Goal: Information Seeking & Learning: Get advice/opinions

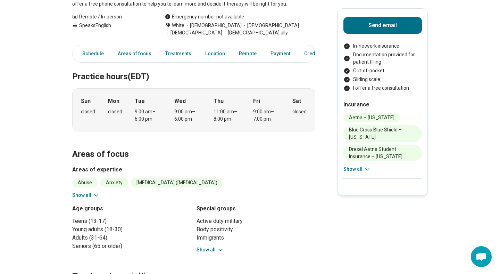
scroll to position [244, 0]
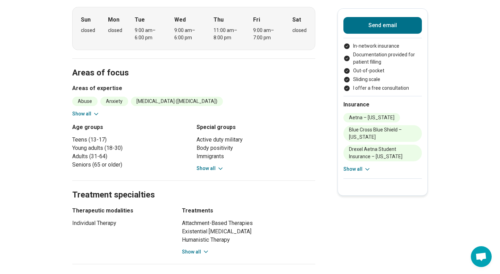
click at [85, 110] on button "Show all" at bounding box center [85, 113] width 27 height 7
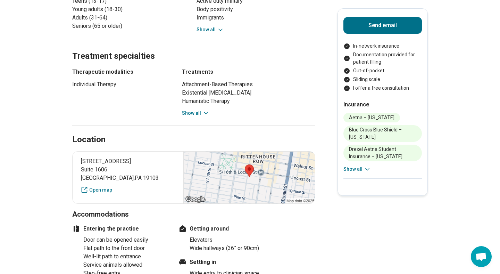
scroll to position [461, 0]
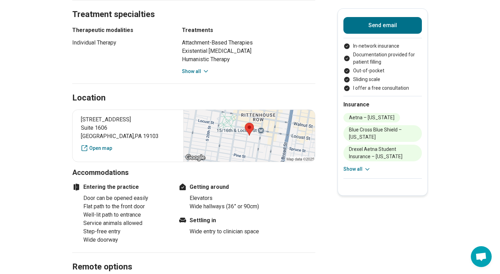
click at [200, 68] on button "Show all" at bounding box center [195, 71] width 27 height 7
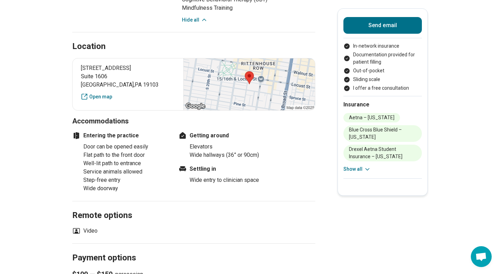
scroll to position [595, 0]
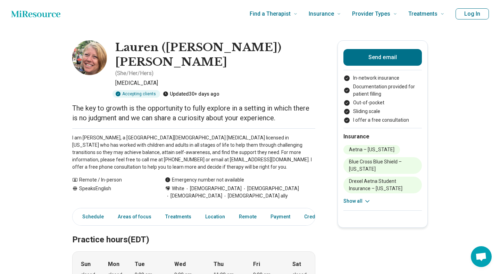
click at [37, 8] on icon "Home page" at bounding box center [35, 14] width 49 height 14
click at [165, 45] on h1 "Lauren (Lauren Krug) Krug" at bounding box center [215, 54] width 200 height 29
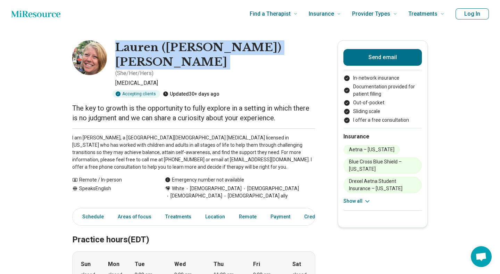
click at [165, 45] on h1 "Lauren (Lauren Krug) Krug" at bounding box center [215, 54] width 200 height 29
copy h1 "Lauren (Lauren Krug) Krug"
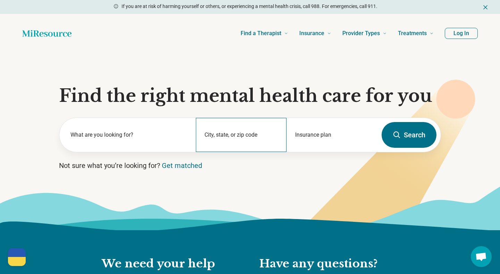
click at [235, 133] on div "City, state, or zip code" at bounding box center [241, 135] width 91 height 34
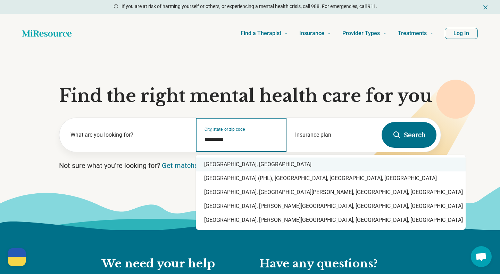
click at [247, 169] on div "[GEOGRAPHIC_DATA], [GEOGRAPHIC_DATA]" at bounding box center [331, 164] width 270 height 14
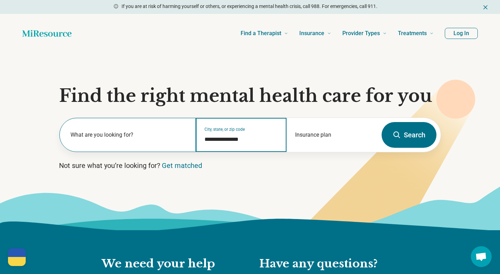
type input "**********"
click at [150, 126] on div "What are you looking for?" at bounding box center [127, 135] width 136 height 34
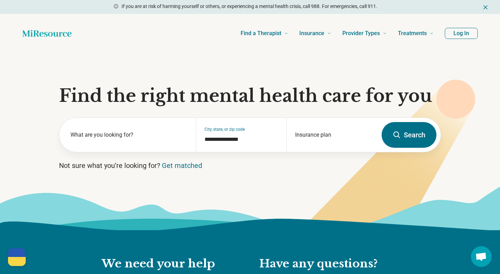
click at [418, 141] on button "Search" at bounding box center [409, 135] width 55 height 26
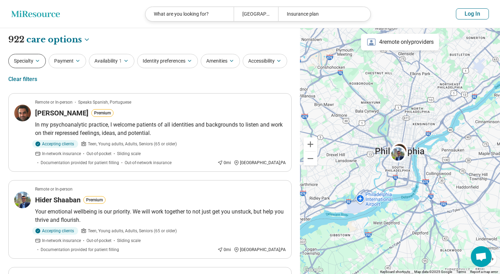
click at [43, 58] on button "Specialty" at bounding box center [27, 61] width 38 height 14
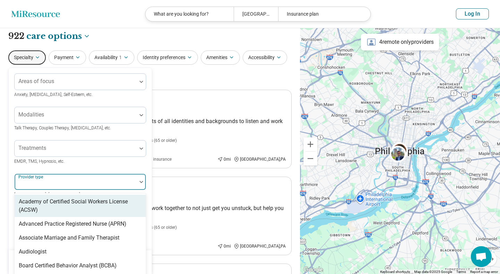
click at [56, 192] on div "Academy of Certified Social Workers License (ACSW), 1 of 69. 69 results availab…" at bounding box center [80, 185] width 132 height 25
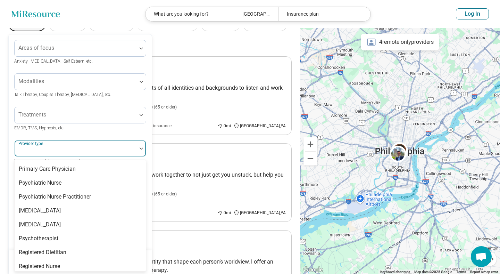
scroll to position [894, 0]
click at [45, 221] on div "[MEDICAL_DATA]" at bounding box center [40, 225] width 42 height 8
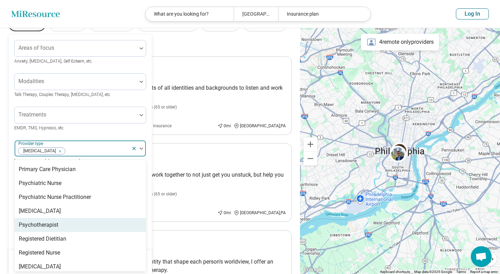
click at [47, 221] on div "Psychotherapist" at bounding box center [39, 225] width 40 height 8
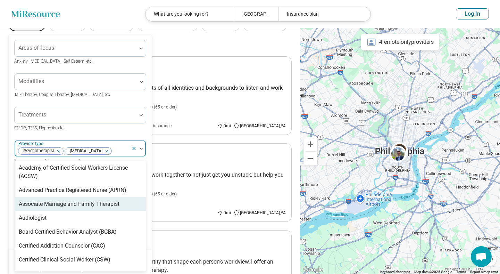
scroll to position [0, 0]
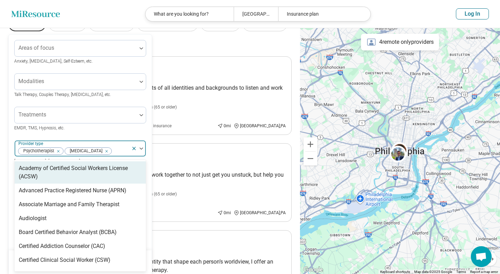
click at [10, 132] on div "Areas of focus Anxiety, Depression, Self-Esteem, etc. Modalities Talk Therapy, …" at bounding box center [80, 175] width 143 height 283
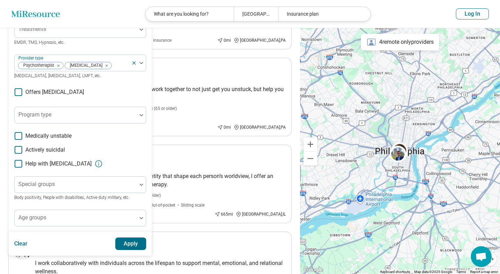
scroll to position [148, 0]
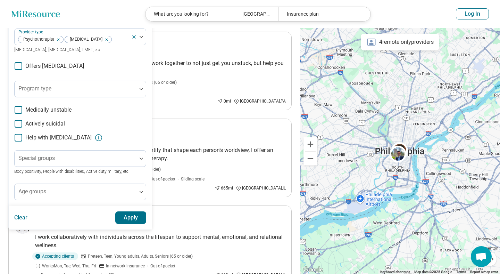
click at [129, 217] on button "Apply" at bounding box center [130, 217] width 31 height 13
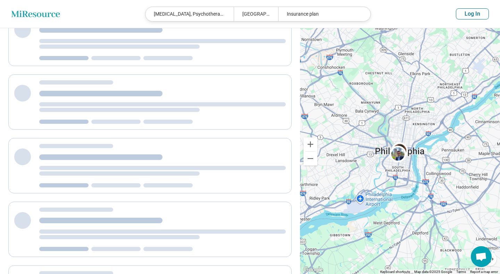
scroll to position [35, 0]
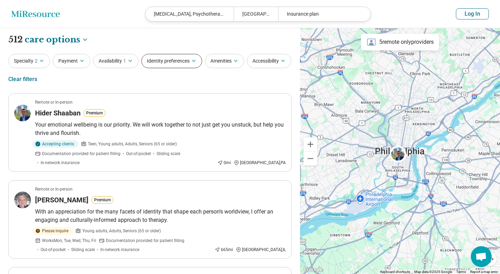
click at [177, 64] on button "Identity preferences" at bounding box center [171, 61] width 61 height 14
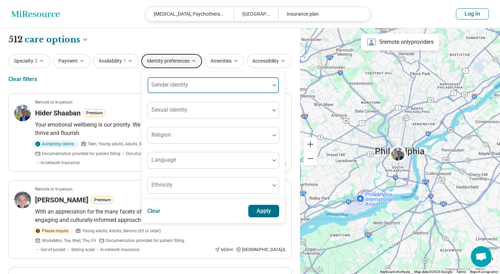
click at [176, 86] on div "Gender identity" at bounding box center [213, 85] width 132 height 17
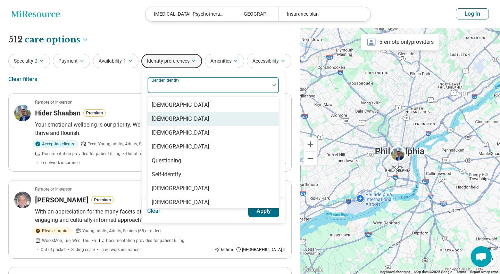
click at [178, 118] on div "[DEMOGRAPHIC_DATA]" at bounding box center [180, 119] width 57 height 8
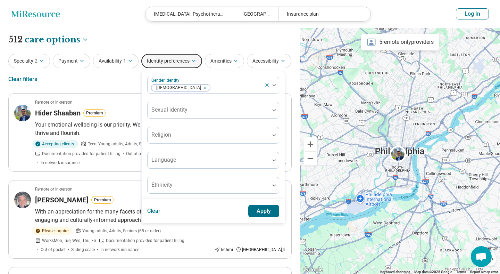
click at [265, 210] on button "Apply" at bounding box center [263, 211] width 31 height 13
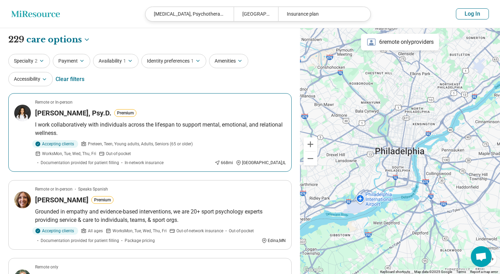
click at [60, 115] on h3 "[PERSON_NAME], Psy.D." at bounding box center [73, 113] width 76 height 10
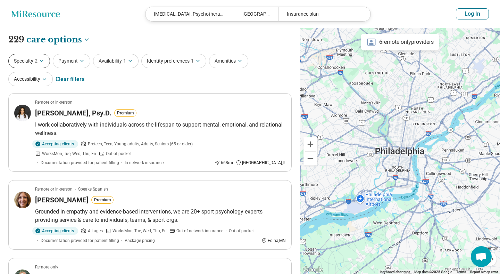
click at [30, 64] on button "Specialty 2" at bounding box center [29, 61] width 42 height 14
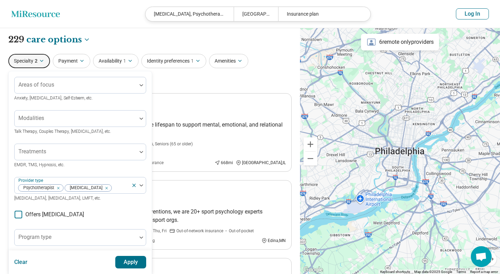
click at [196, 85] on div "Specialty 2 Areas of focus Anxiety, Depression, Self-Esteem, etc. Modalities Ta…" at bounding box center [149, 71] width 283 height 34
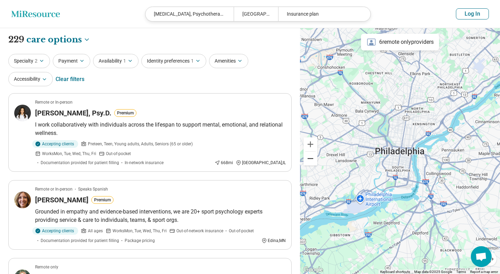
click at [311, 160] on button "Zoom out" at bounding box center [311, 158] width 14 height 14
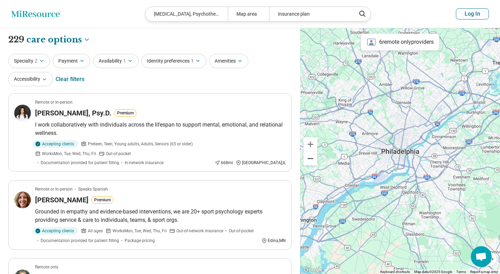
click at [311, 159] on button "Zoom out" at bounding box center [311, 158] width 14 height 14
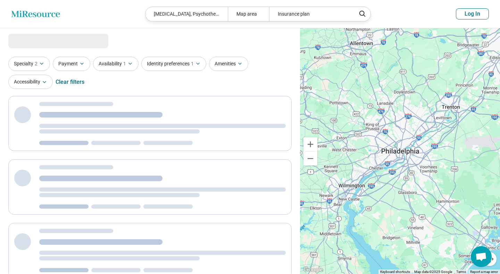
select select "***"
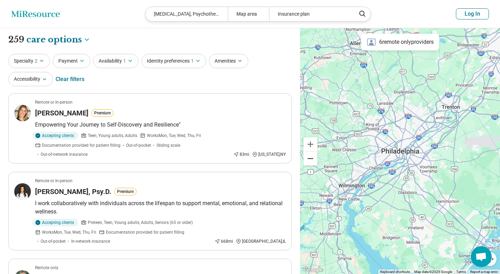
click at [311, 159] on button "Zoom out" at bounding box center [311, 158] width 14 height 14
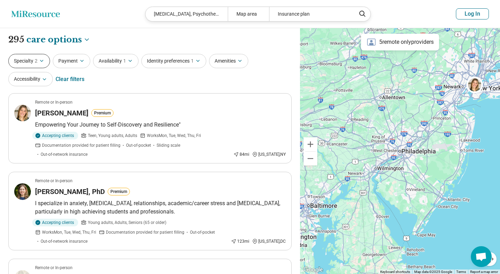
click at [34, 57] on button "Specialty 2" at bounding box center [29, 61] width 42 height 14
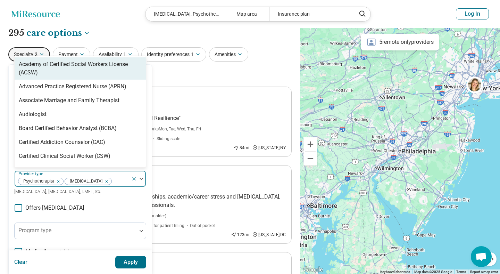
scroll to position [37, 0]
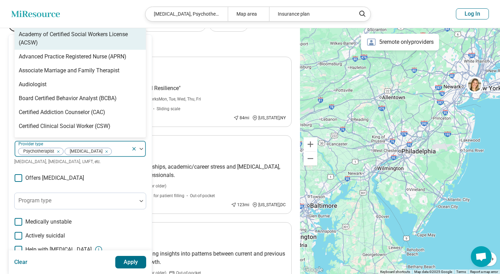
click at [123, 157] on div "Academy of Certified Social Workers License (ACSW), 1 of 67. 67 results availab…" at bounding box center [80, 148] width 132 height 17
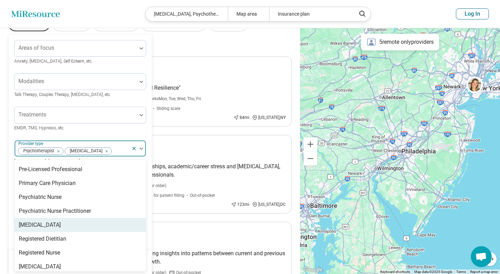
scroll to position [881, 0]
click at [93, 217] on div "[MEDICAL_DATA]" at bounding box center [80, 224] width 131 height 14
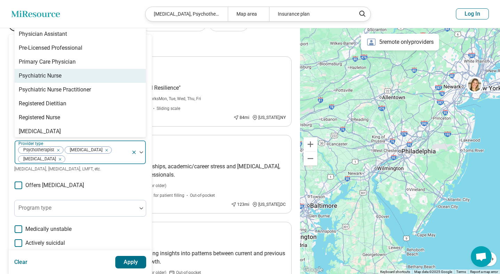
click at [131, 260] on button "Apply" at bounding box center [130, 262] width 31 height 13
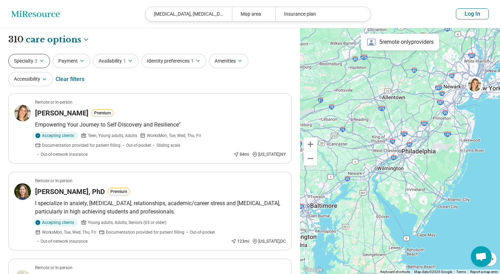
click at [43, 64] on button "Specialty 3" at bounding box center [29, 61] width 42 height 14
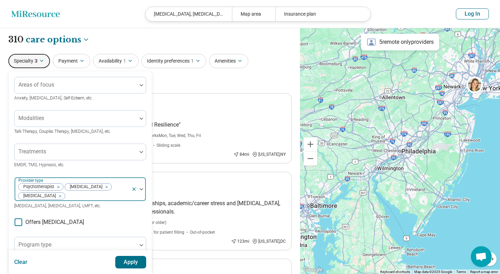
click at [59, 186] on div "Remove [object Object]" at bounding box center [57, 187] width 8 height 8
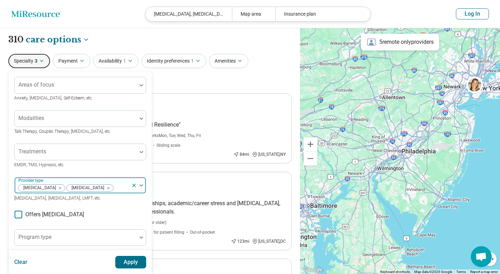
click at [55, 188] on div "Remove [object Object]" at bounding box center [59, 188] width 8 height 8
click at [126, 255] on div "Clear Apply" at bounding box center [80, 262] width 143 height 24
click at [138, 265] on button "Apply" at bounding box center [130, 262] width 31 height 13
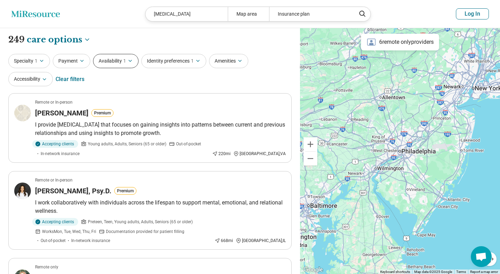
click at [123, 59] on span "1" at bounding box center [124, 60] width 3 height 7
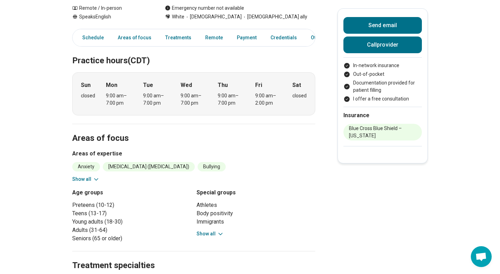
scroll to position [267, 0]
